Goal: Task Accomplishment & Management: Use online tool/utility

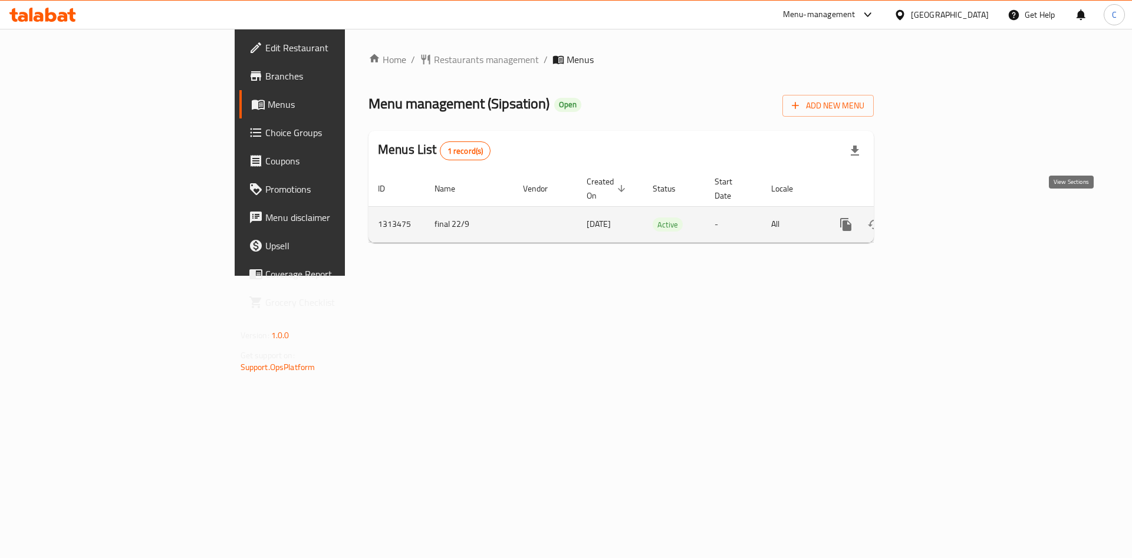
click at [938, 217] on icon "enhanced table" at bounding box center [931, 224] width 14 height 14
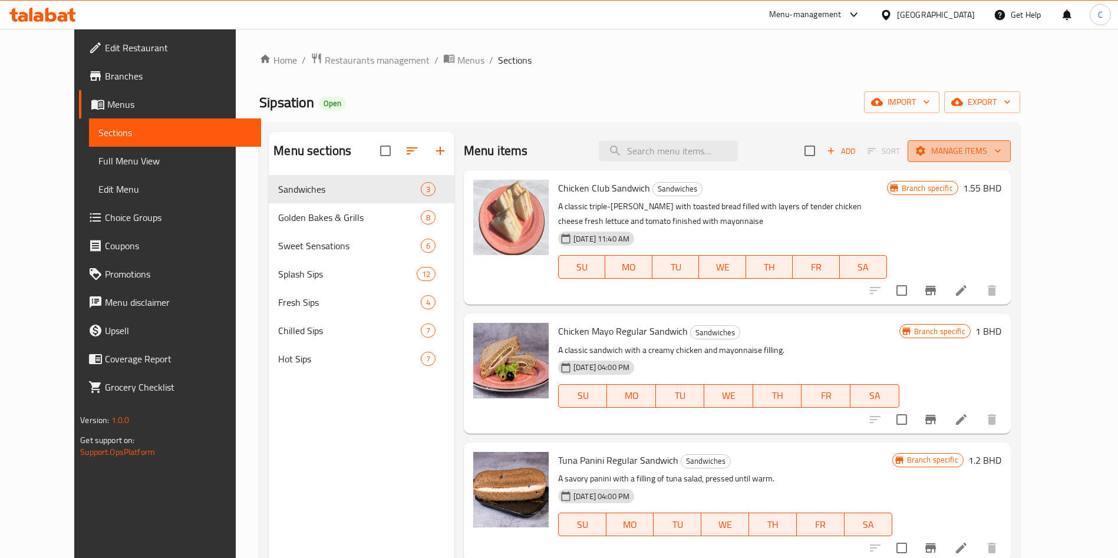
click at [1001, 157] on span "Manage items" at bounding box center [959, 151] width 84 height 15
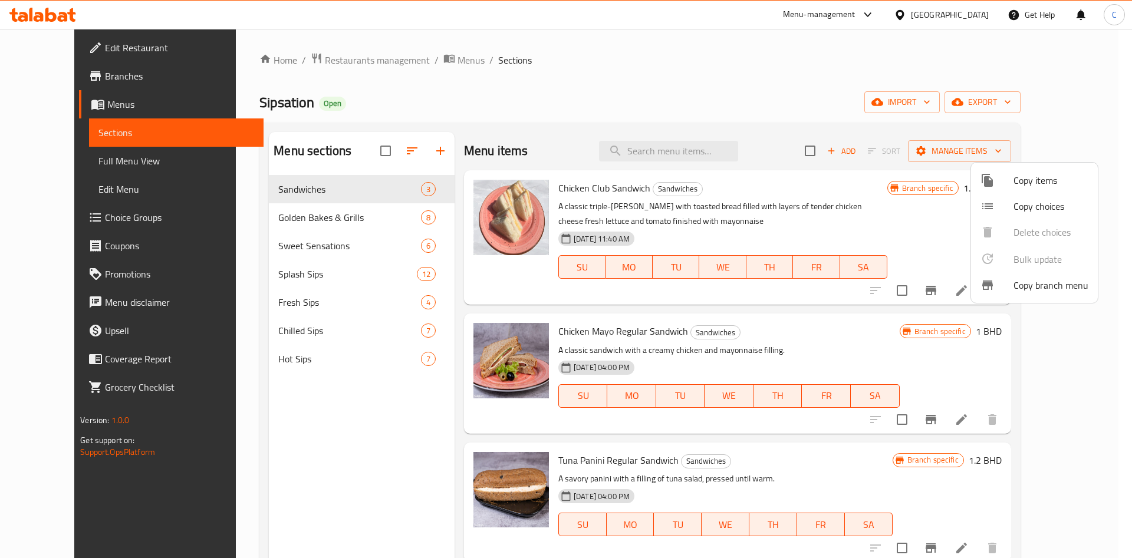
click at [1036, 99] on div at bounding box center [566, 279] width 1132 height 558
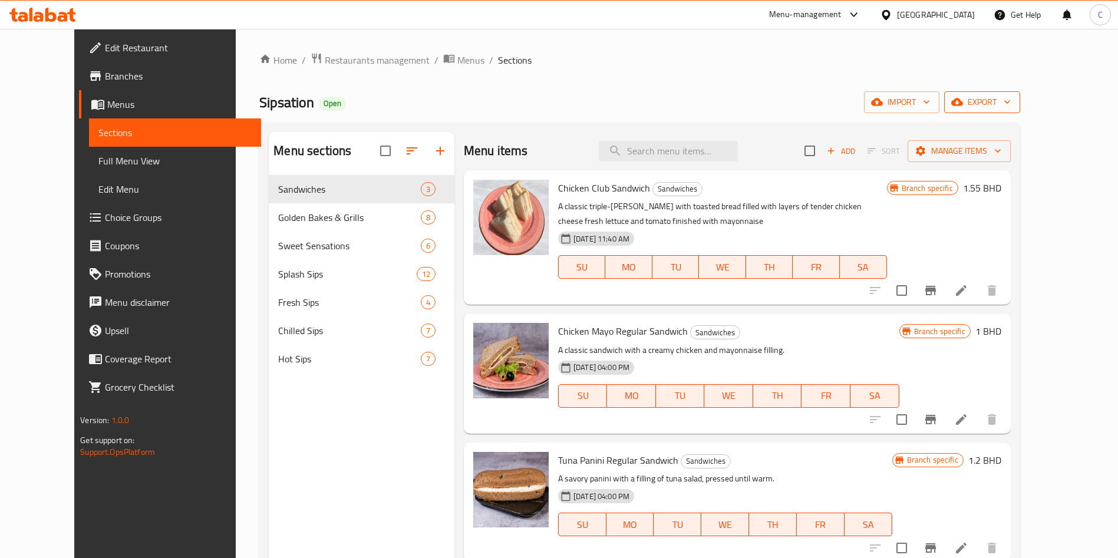
click at [1011, 102] on span "export" at bounding box center [982, 102] width 57 height 15
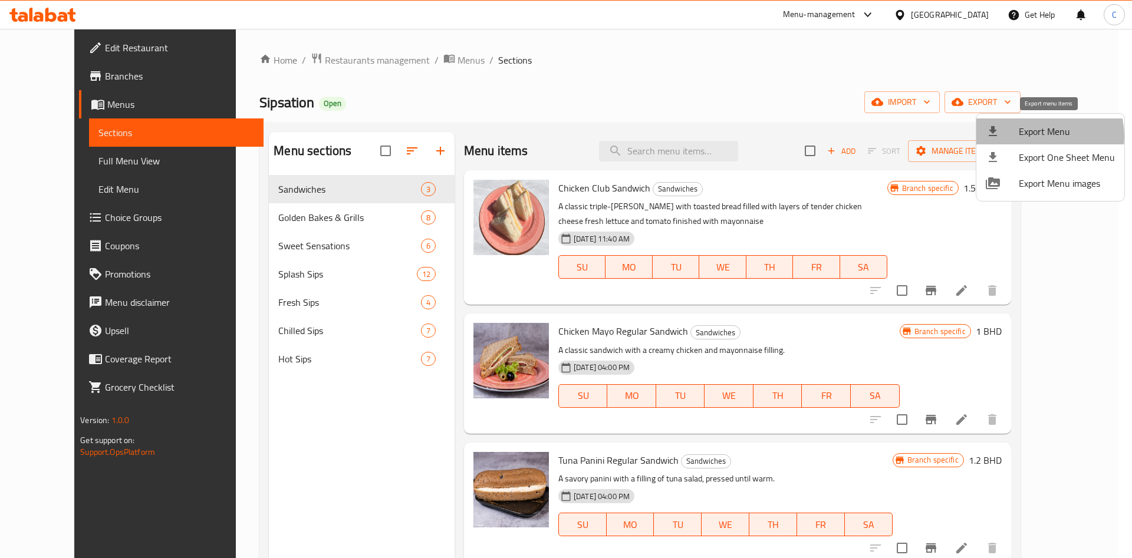
click at [1039, 136] on span "Export Menu" at bounding box center [1066, 131] width 96 height 14
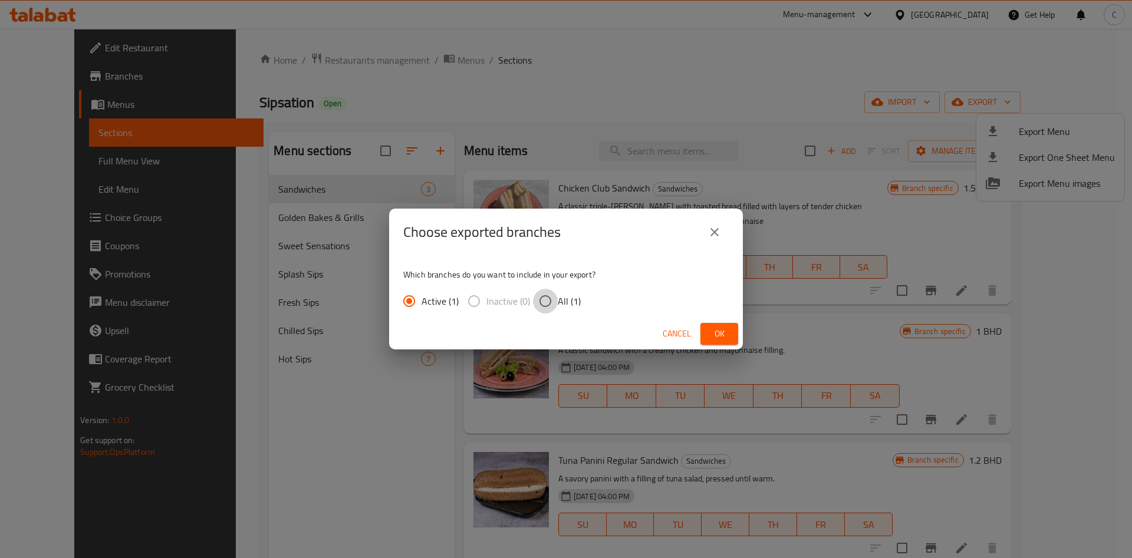
click at [543, 302] on input "All (1)" at bounding box center [545, 301] width 25 height 25
radio input "true"
click at [707, 335] on button "Ok" at bounding box center [719, 334] width 38 height 22
